Goal: Information Seeking & Learning: Learn about a topic

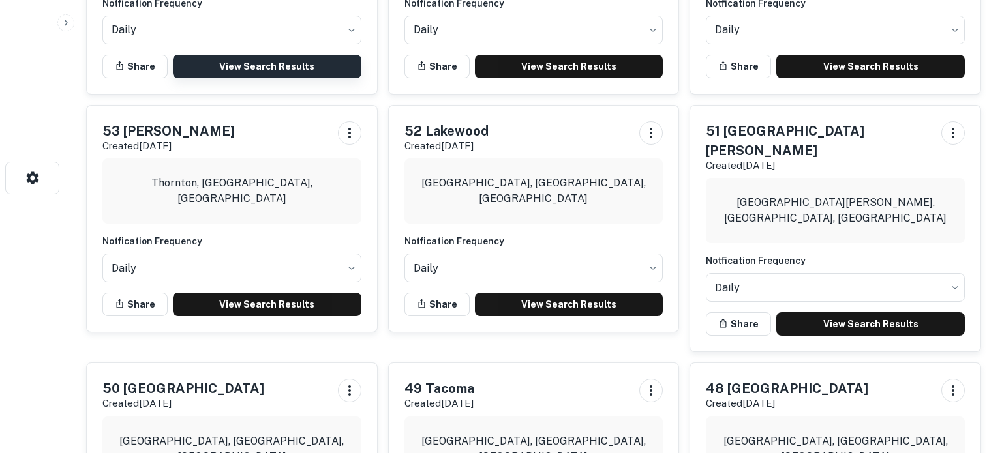
scroll to position [258, 0]
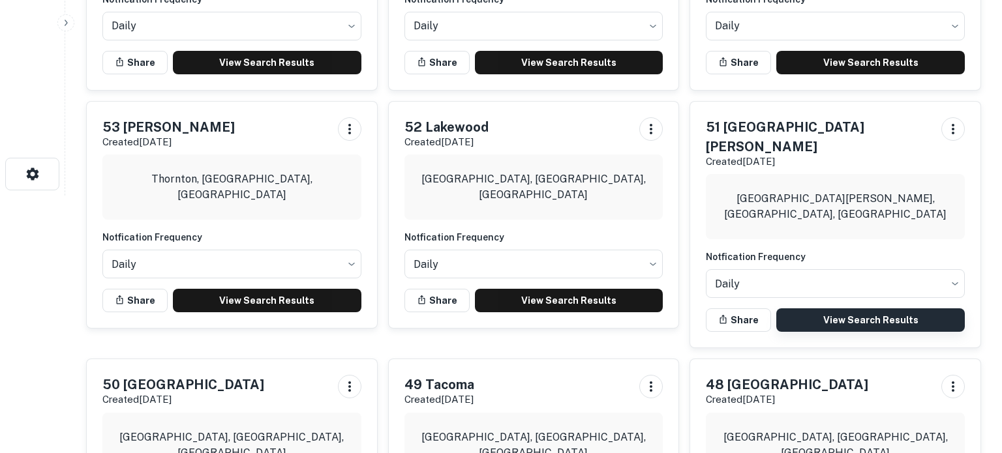
click at [855, 309] on link "View Search Results" at bounding box center [870, 320] width 189 height 23
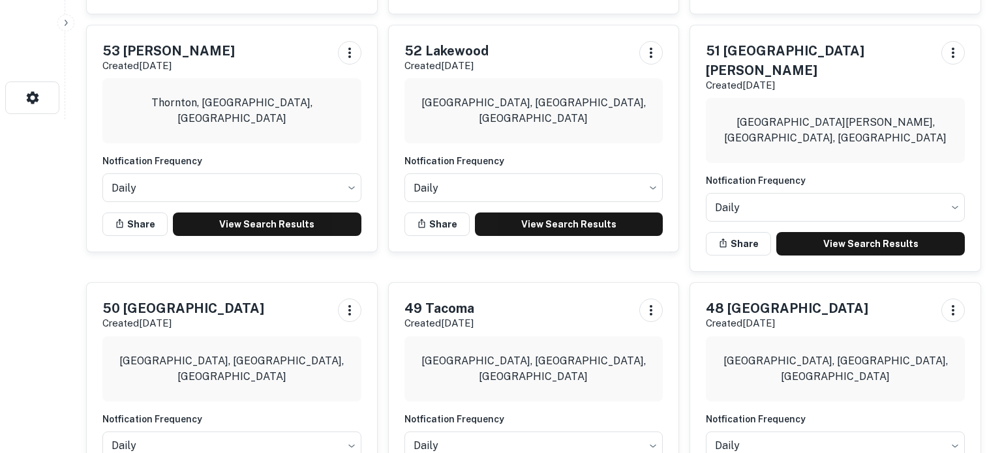
scroll to position [444, 0]
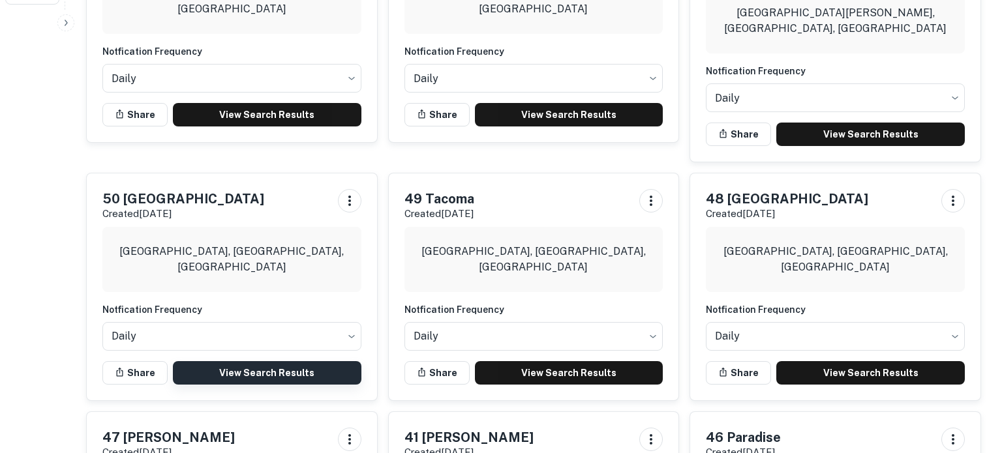
click at [244, 361] on link "View Search Results" at bounding box center [267, 372] width 189 height 23
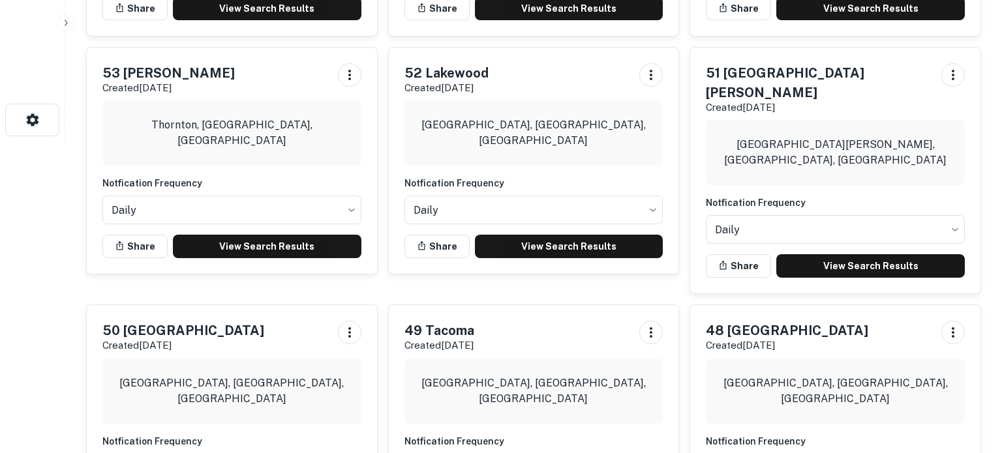
scroll to position [308, 0]
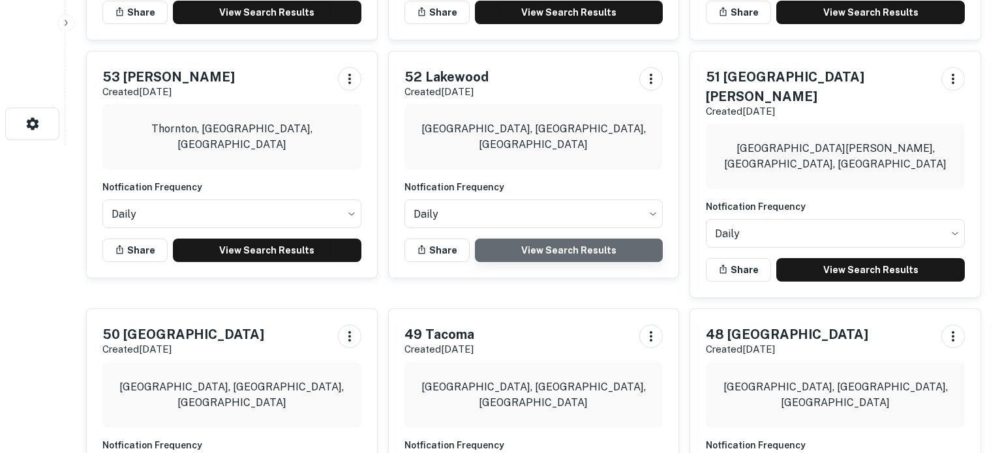
click at [584, 247] on link "View Search Results" at bounding box center [569, 250] width 189 height 23
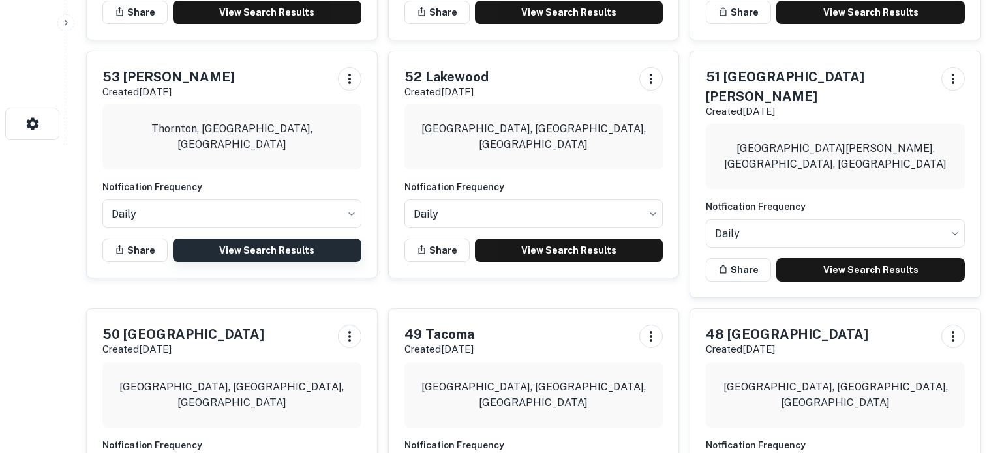
click at [271, 250] on link "View Search Results" at bounding box center [267, 250] width 189 height 23
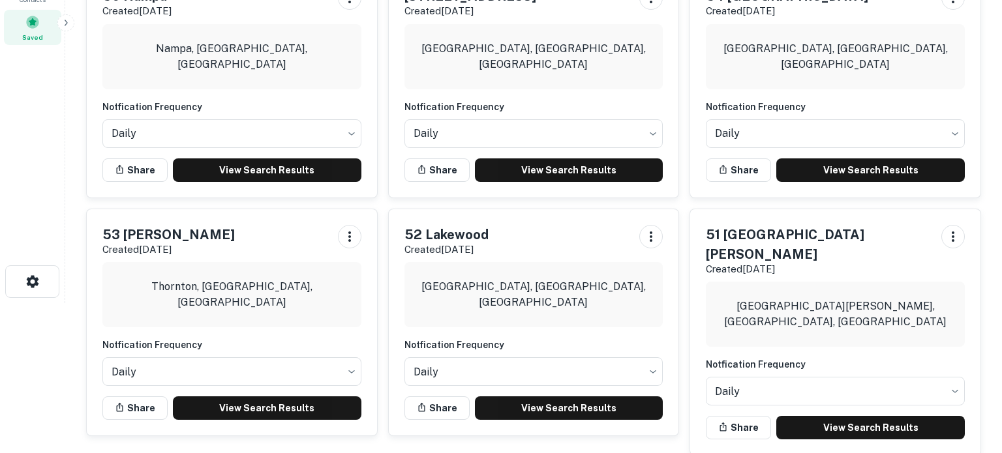
scroll to position [117, 0]
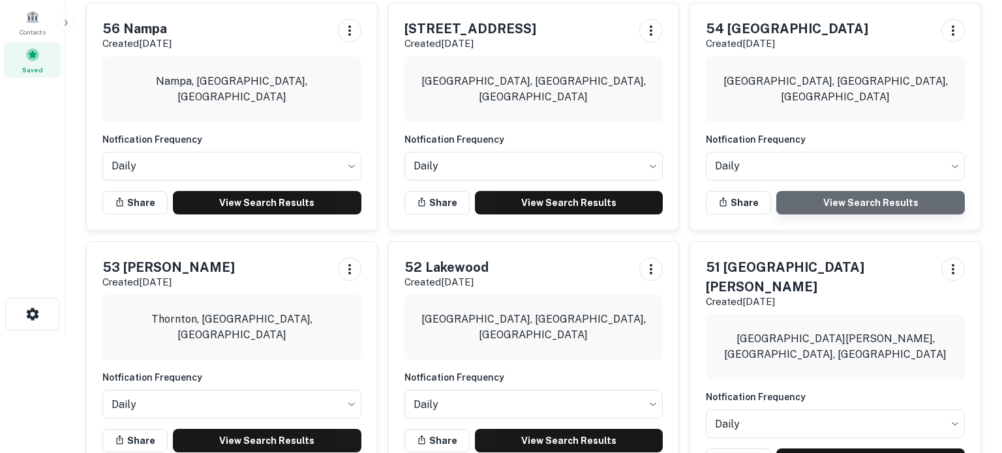
click at [823, 204] on link "View Search Results" at bounding box center [870, 202] width 189 height 23
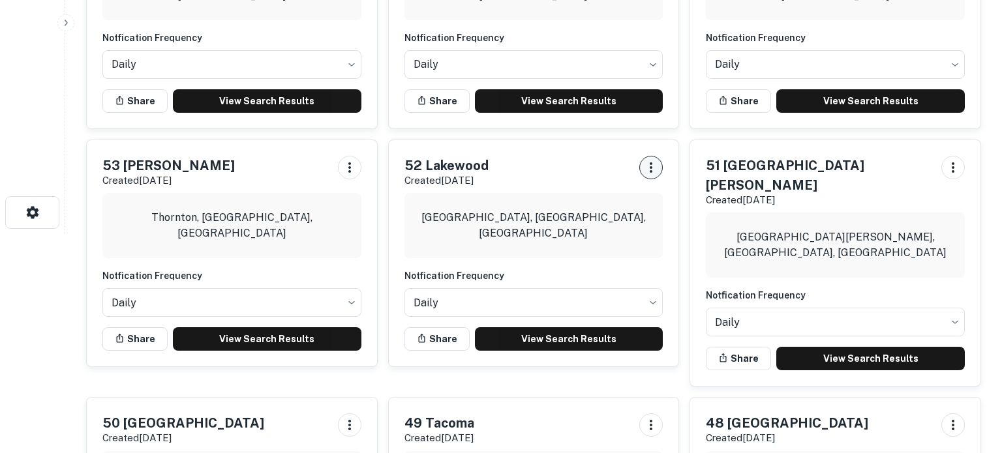
scroll to position [335, 0]
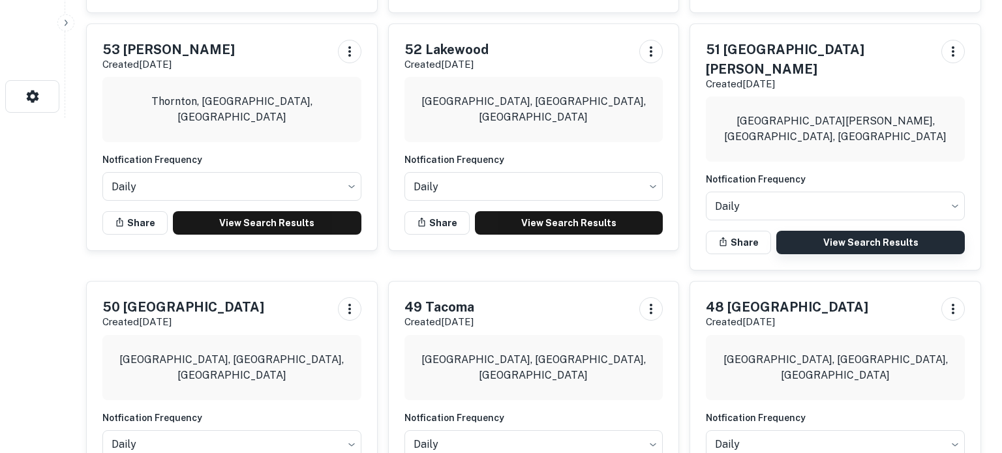
click at [816, 231] on link "View Search Results" at bounding box center [870, 242] width 189 height 23
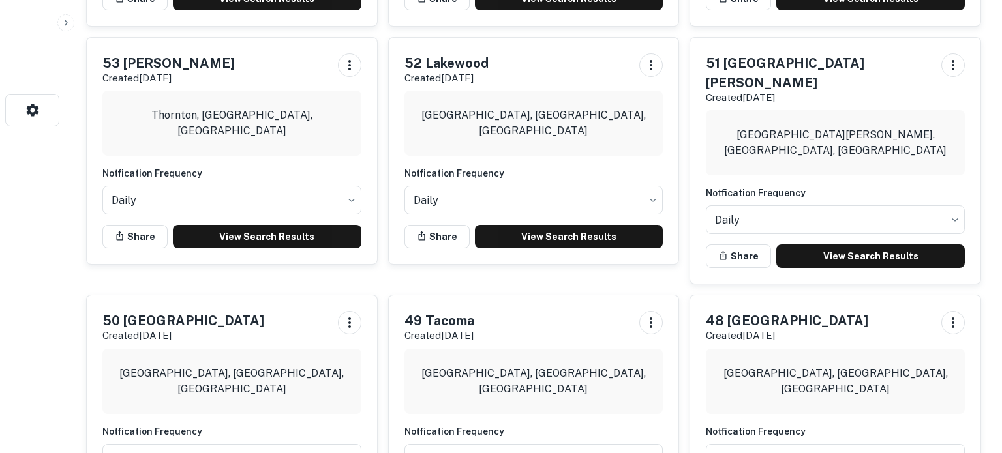
scroll to position [314, 0]
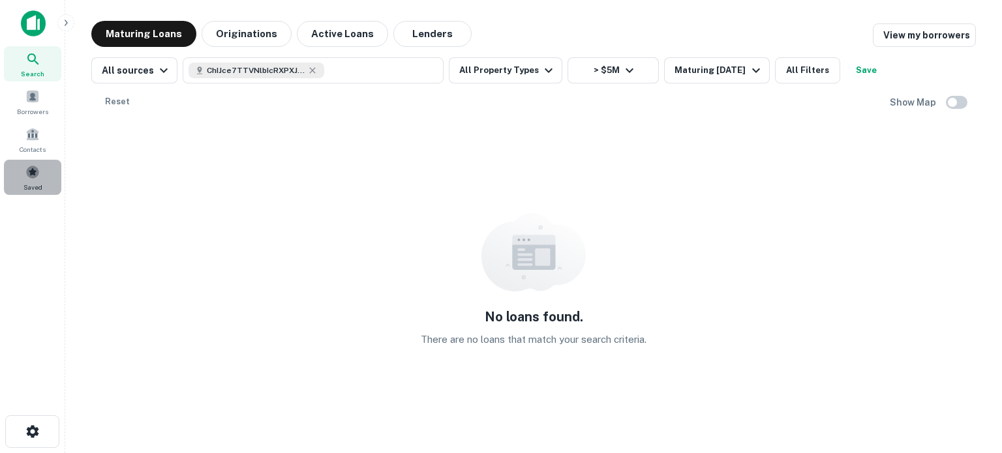
click at [34, 174] on span at bounding box center [32, 172] width 14 height 14
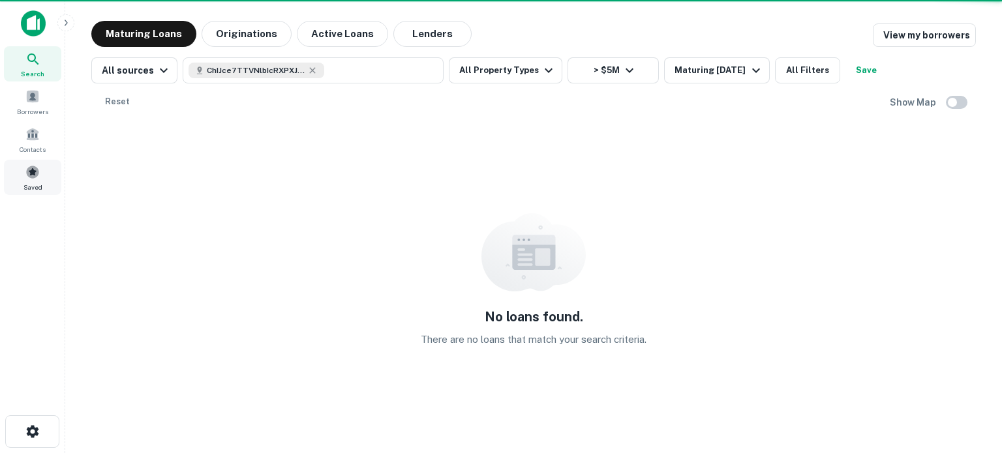
click at [34, 174] on span at bounding box center [32, 172] width 14 height 14
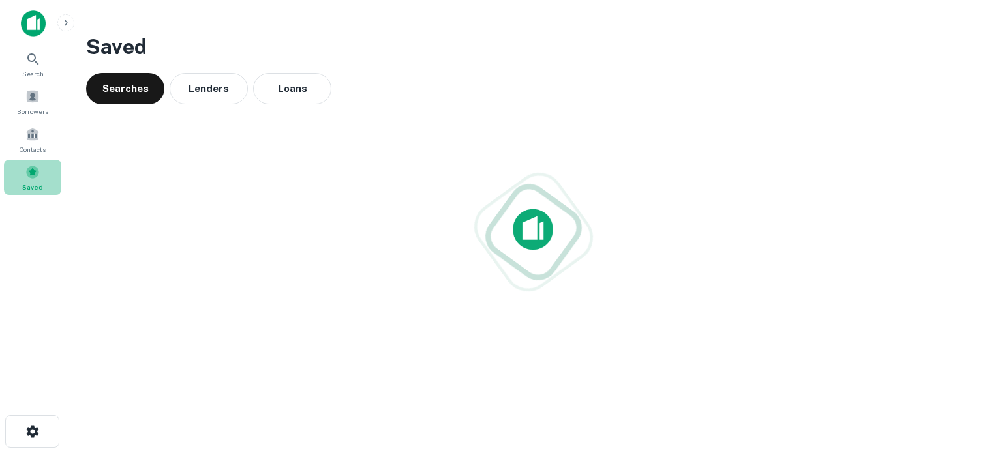
click at [34, 174] on span at bounding box center [32, 172] width 14 height 14
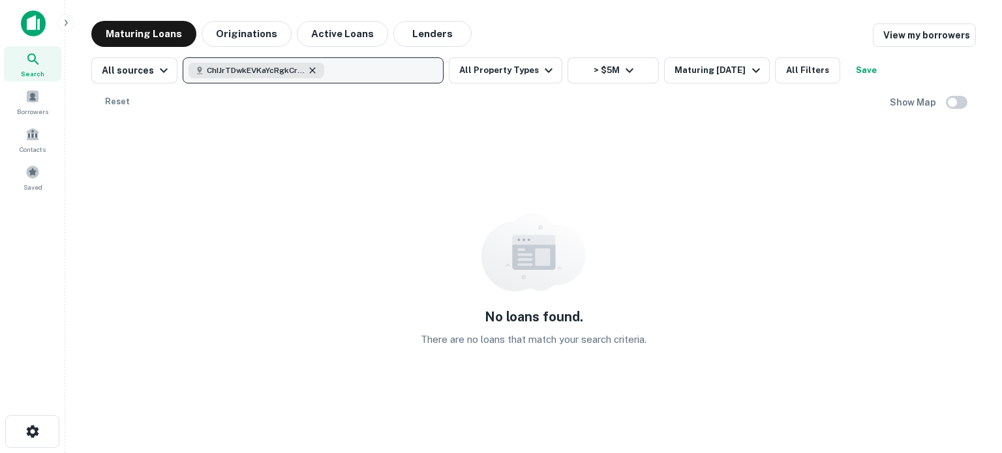
click at [310, 68] on icon "button" at bounding box center [312, 70] width 10 height 10
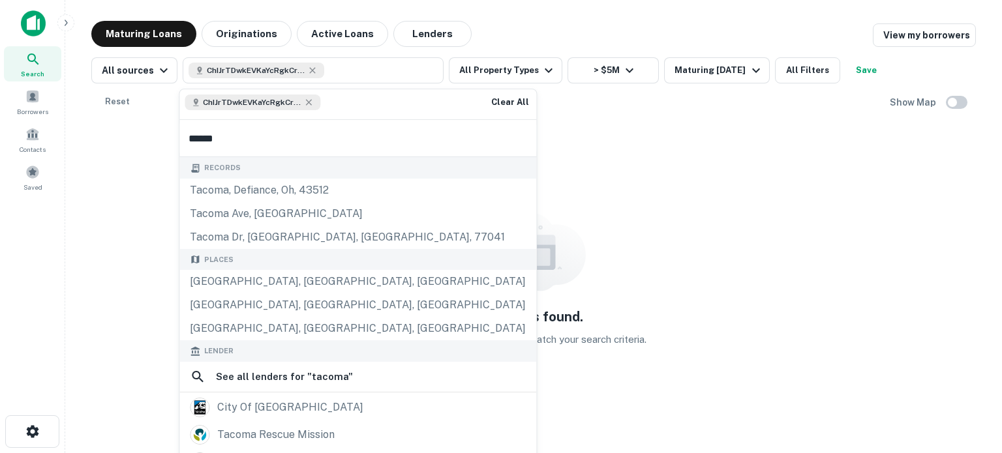
type input "******"
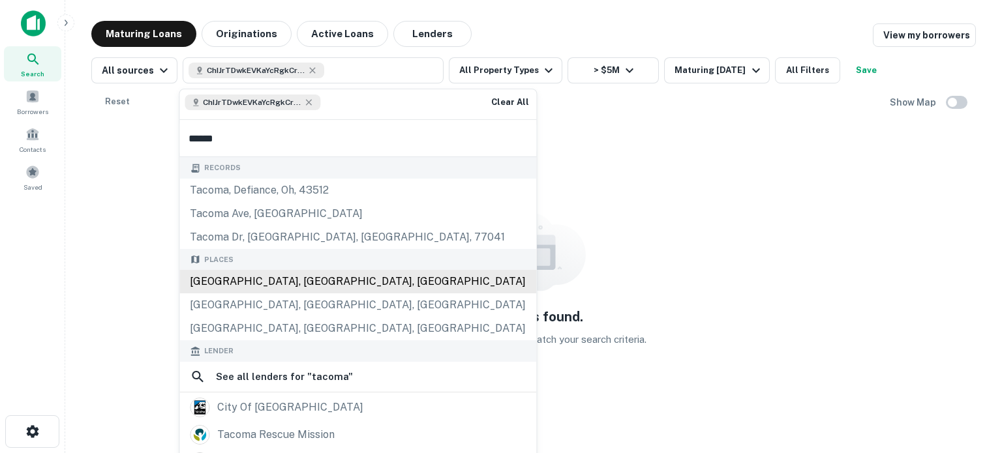
click at [243, 284] on div "[GEOGRAPHIC_DATA], [GEOGRAPHIC_DATA], [GEOGRAPHIC_DATA]" at bounding box center [357, 281] width 357 height 23
click at [249, 281] on div "[GEOGRAPHIC_DATA], [GEOGRAPHIC_DATA], [GEOGRAPHIC_DATA]" at bounding box center [357, 281] width 357 height 23
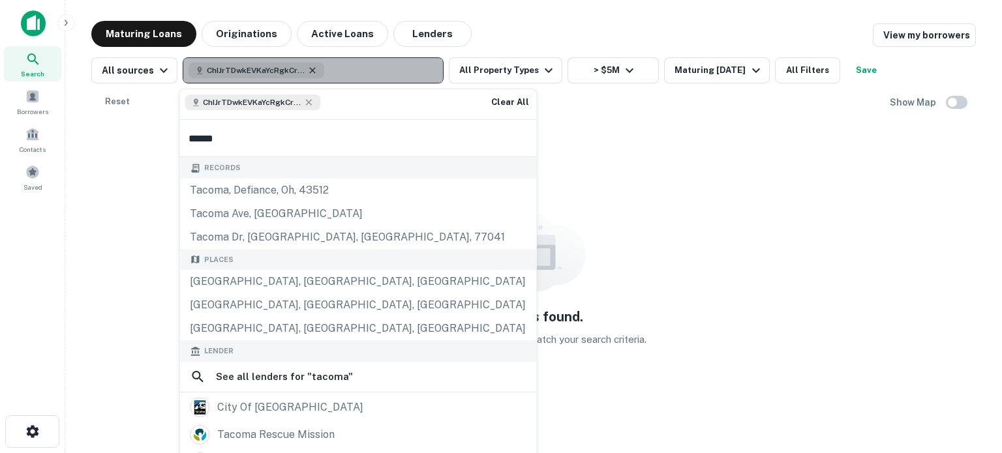
click at [307, 68] on icon "button" at bounding box center [312, 70] width 10 height 10
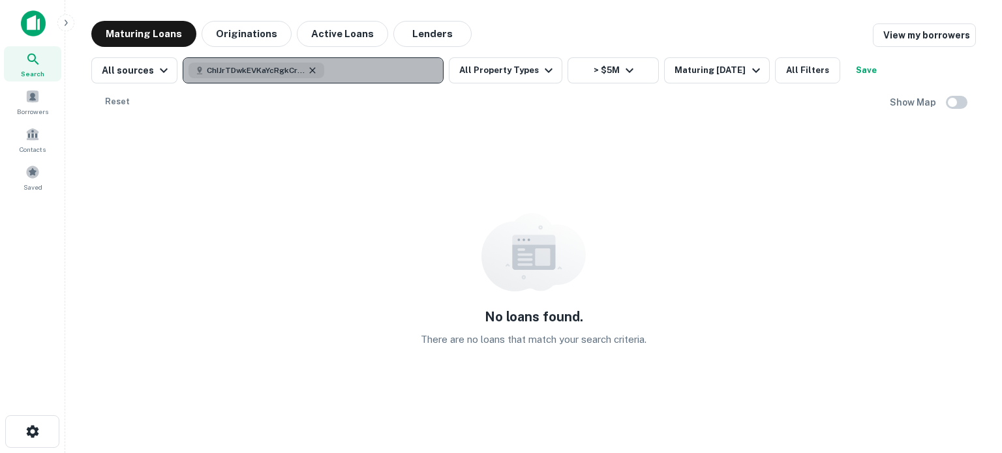
click at [310, 71] on icon "button" at bounding box center [313, 70] width 6 height 6
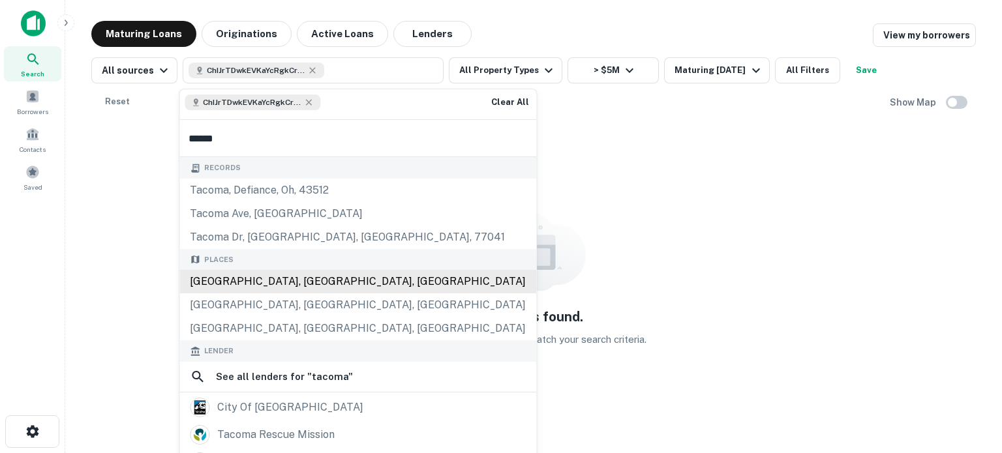
click at [235, 279] on div "[GEOGRAPHIC_DATA], [GEOGRAPHIC_DATA], [GEOGRAPHIC_DATA]" at bounding box center [357, 281] width 357 height 23
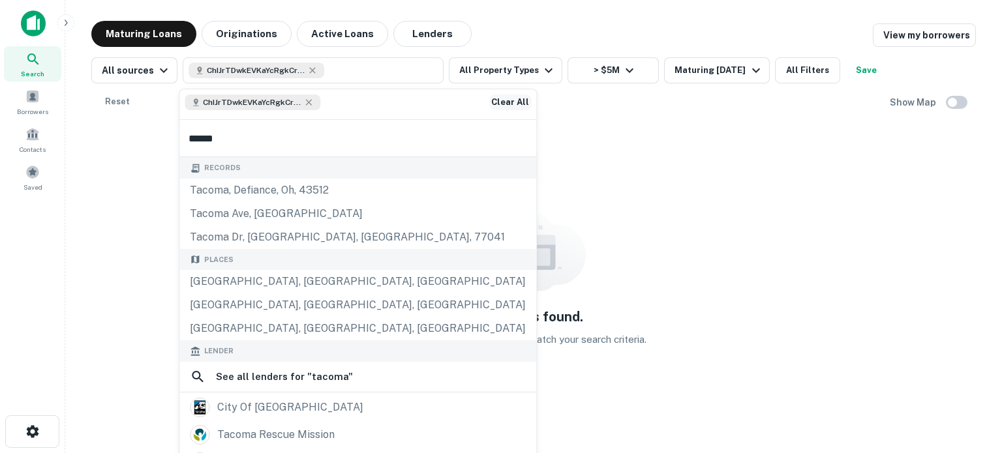
click at [489, 97] on button "Clear All" at bounding box center [510, 103] width 42 height 16
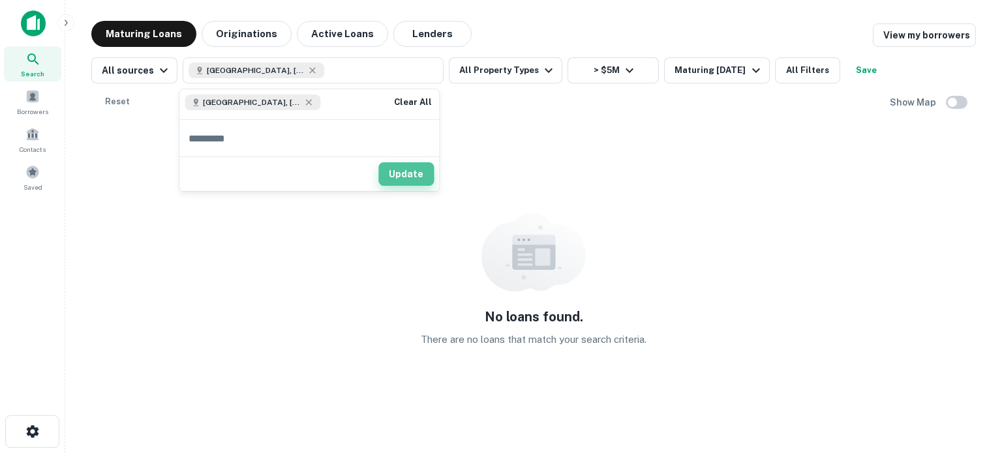
click at [391, 172] on button "Update" at bounding box center [405, 173] width 55 height 23
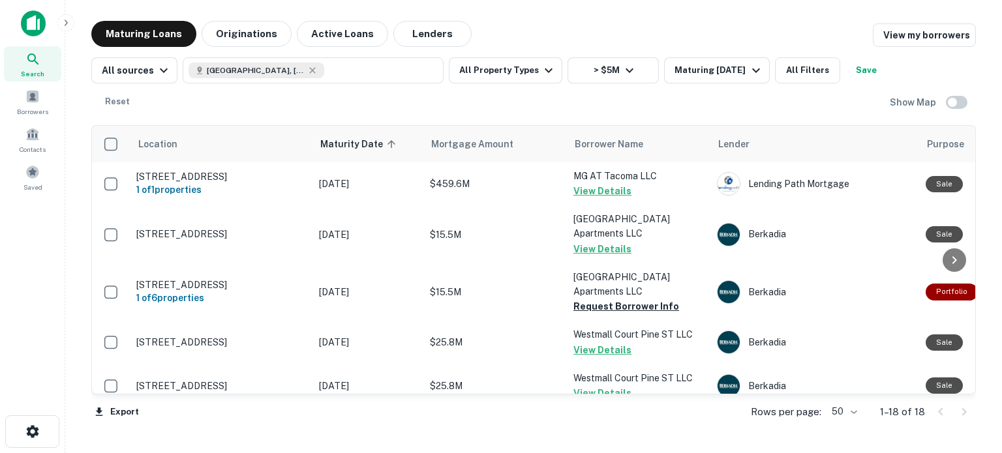
scroll to position [13, 0]
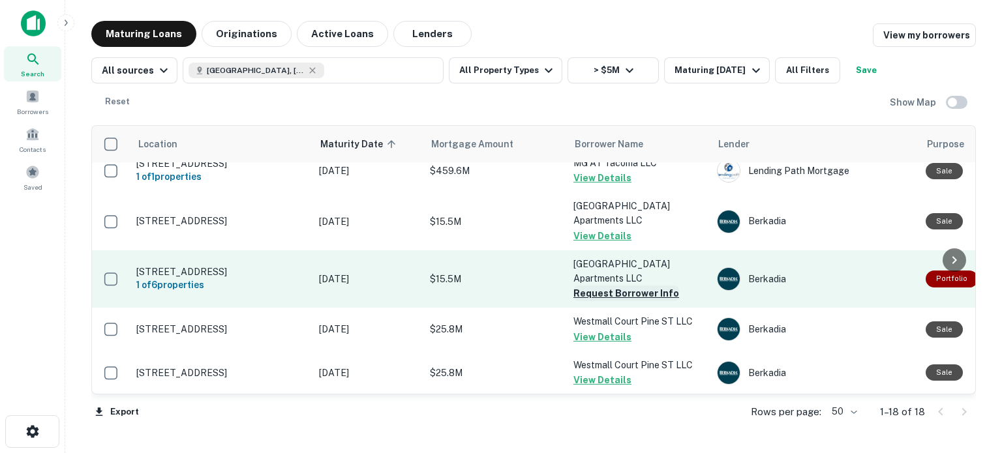
click at [577, 286] on button "Request Borrower Info" at bounding box center [626, 294] width 106 height 16
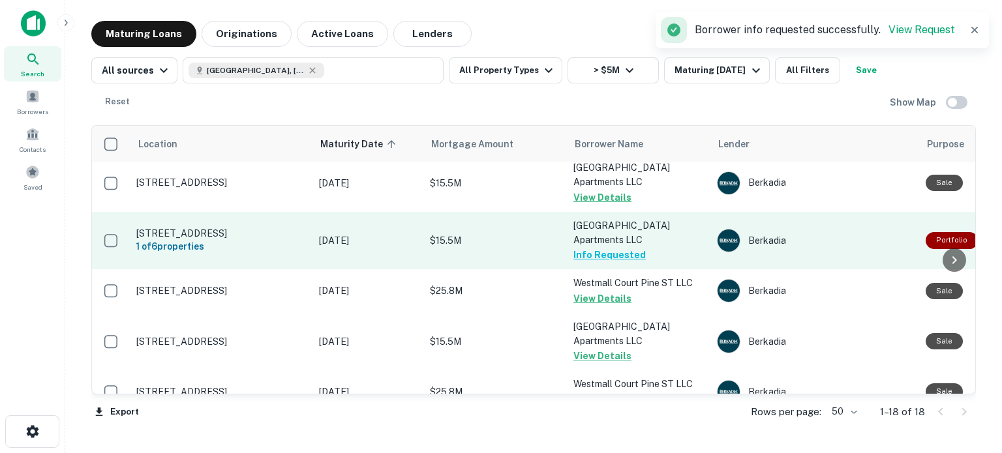
scroll to position [0, 0]
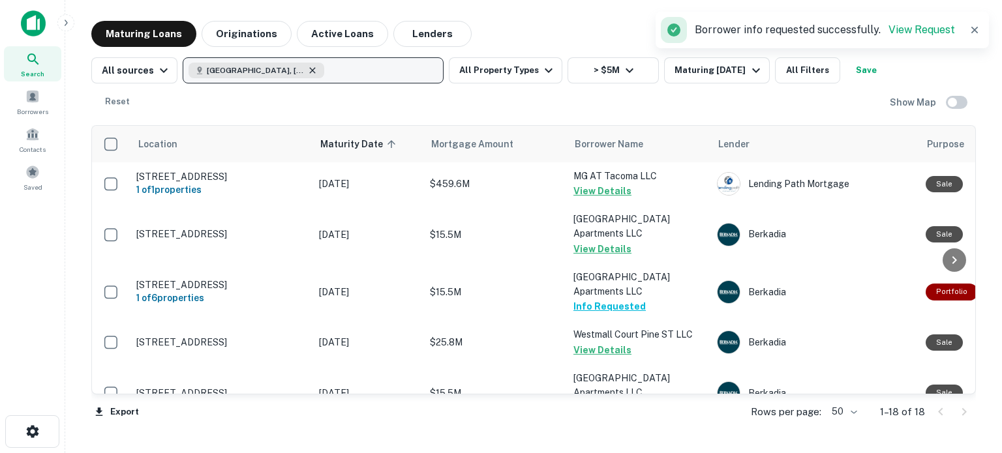
click at [307, 69] on icon "button" at bounding box center [312, 70] width 10 height 10
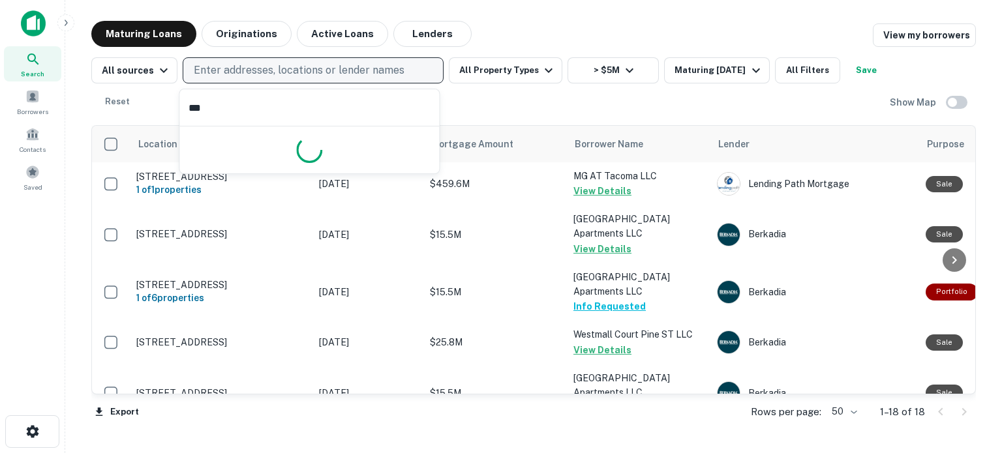
type input "****"
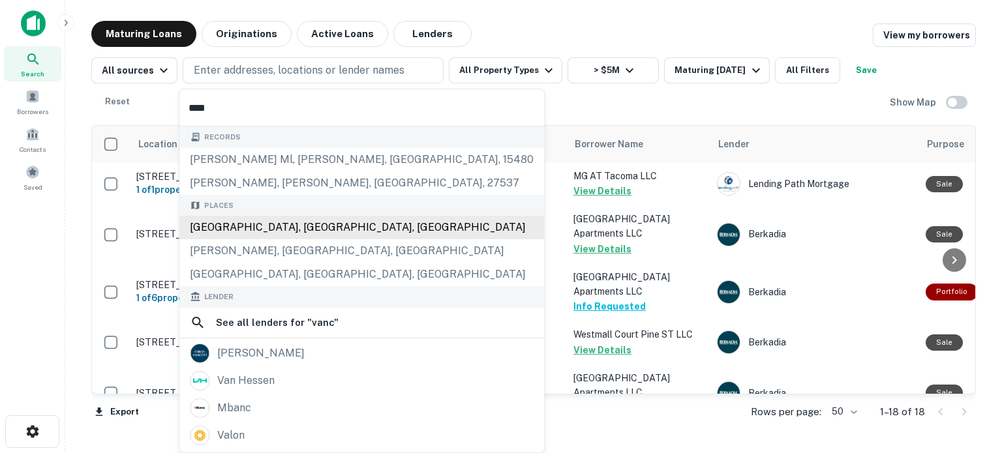
click at [254, 224] on div "Records [PERSON_NAME] ml, [PERSON_NAME], [GEOGRAPHIC_DATA], 15480 [PERSON_NAME]…" at bounding box center [361, 370] width 365 height 487
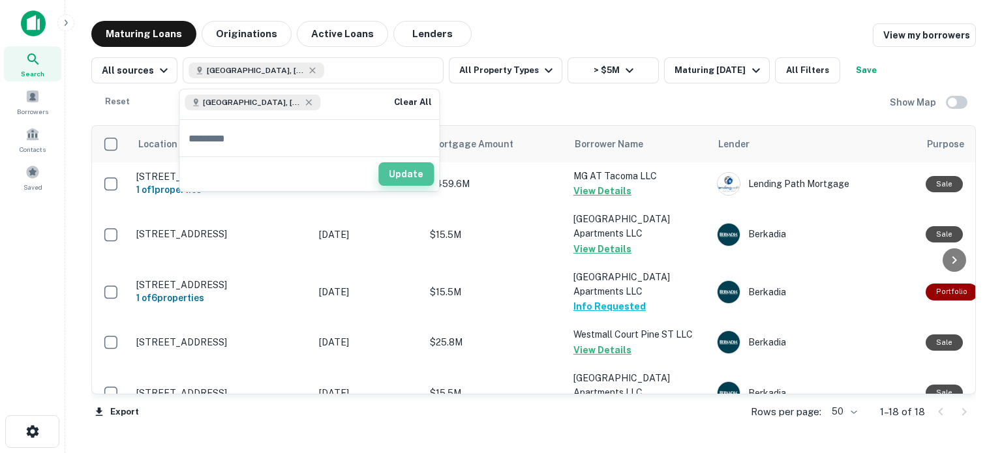
click at [396, 171] on button "Update" at bounding box center [405, 173] width 55 height 23
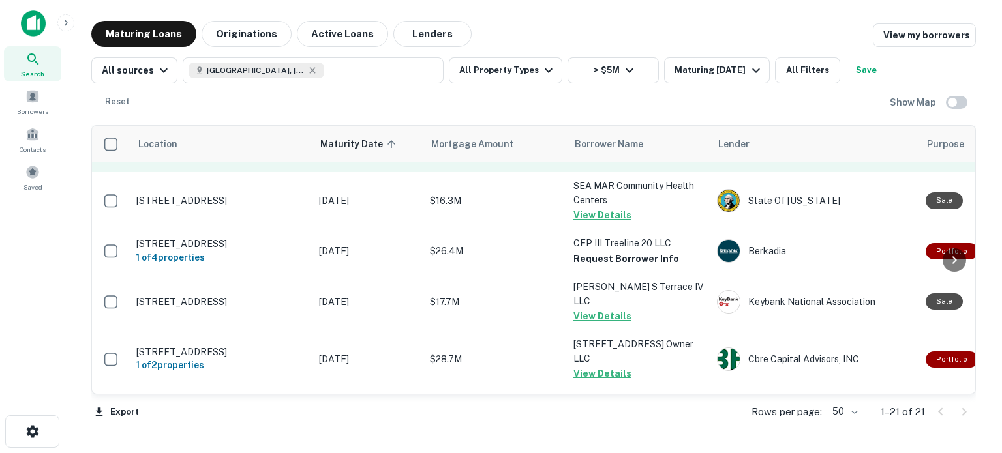
scroll to position [676, 0]
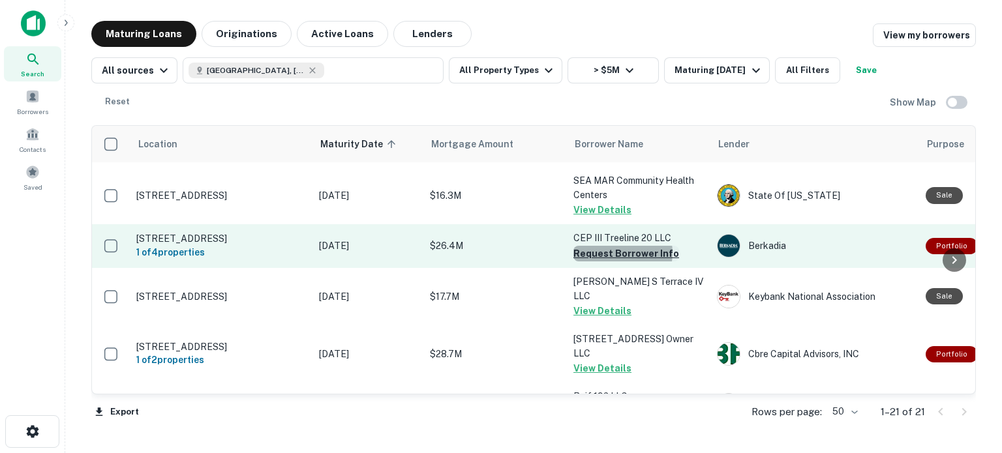
click at [616, 246] on button "Request Borrower Info" at bounding box center [626, 254] width 106 height 16
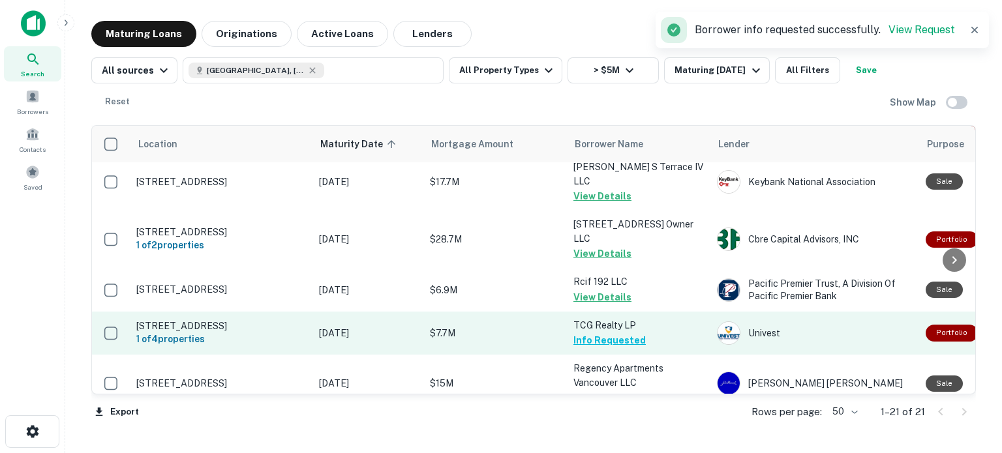
scroll to position [795, 0]
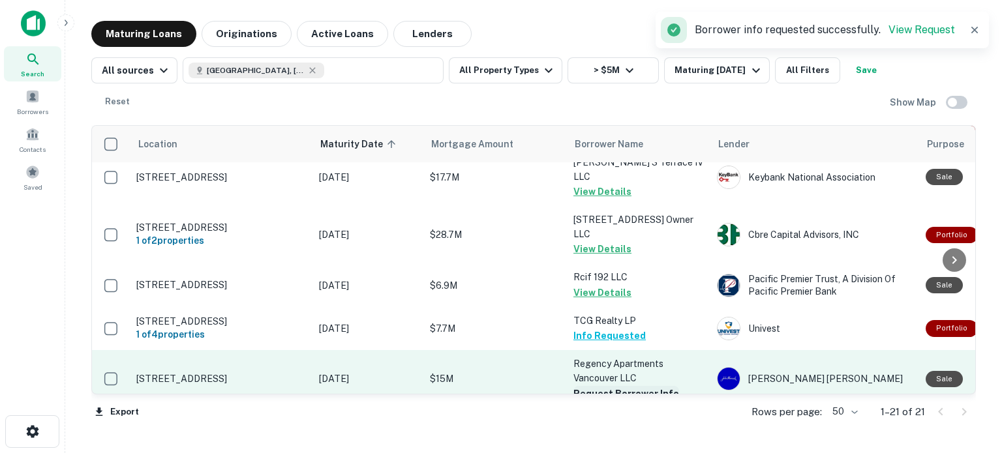
click at [610, 386] on button "Request Borrower Info" at bounding box center [626, 394] width 106 height 16
